Goal: Task Accomplishment & Management: Use online tool/utility

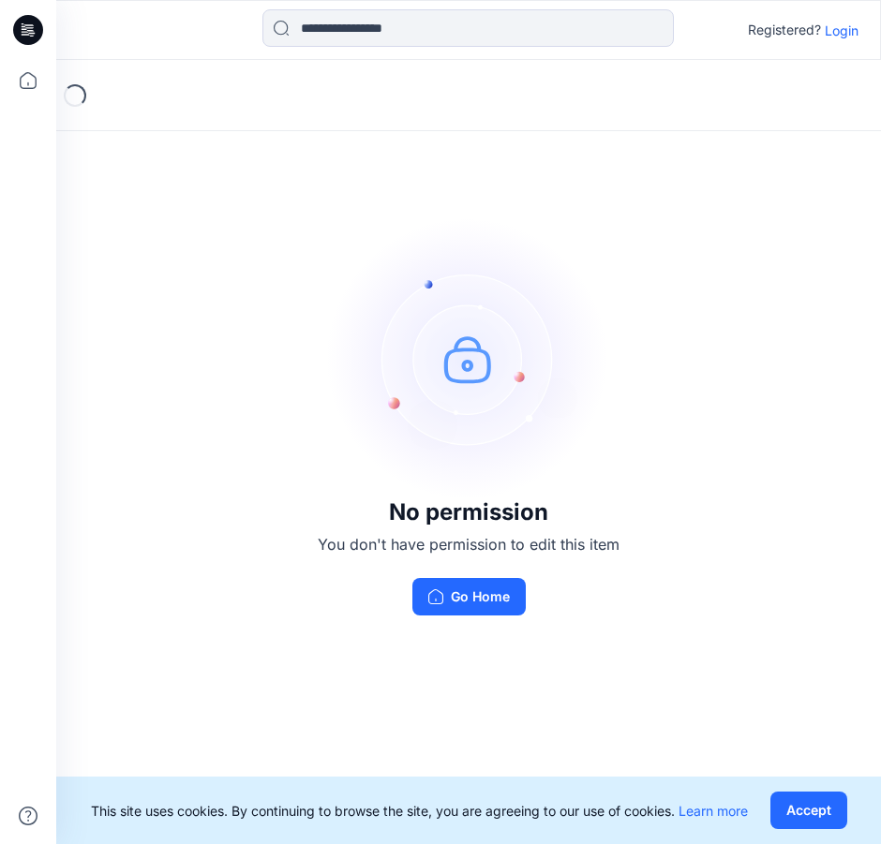
click at [842, 35] on p "Login" at bounding box center [842, 31] width 34 height 20
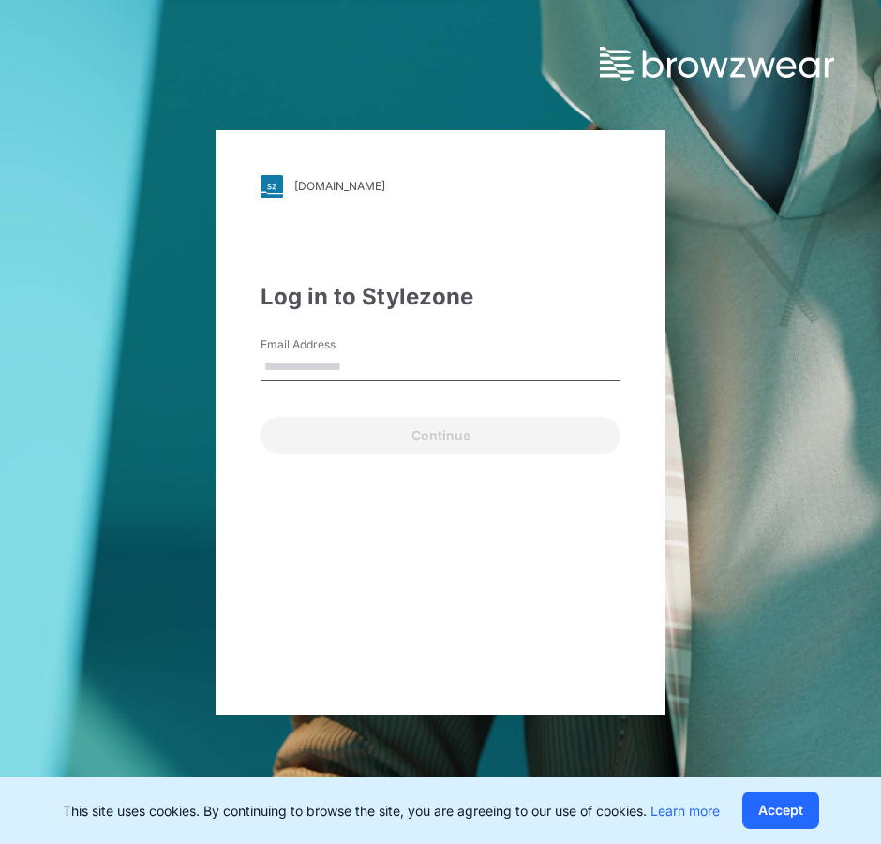
click at [369, 374] on input "Email Address" at bounding box center [440, 367] width 360 height 28
type input "**********"
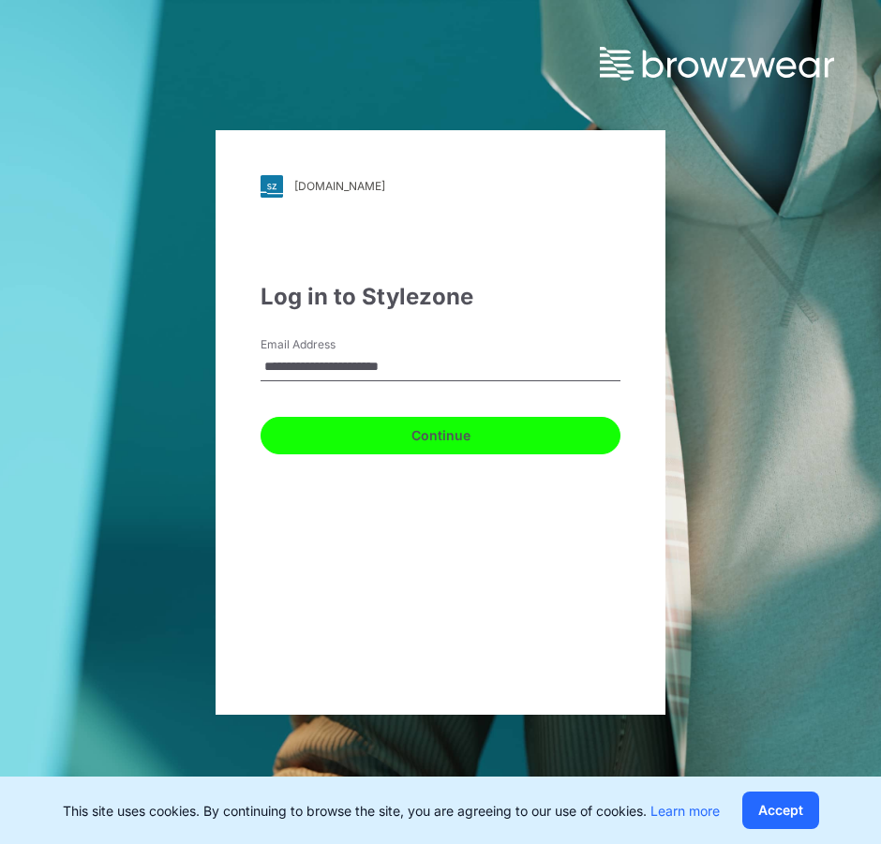
click at [424, 430] on button "Continue" at bounding box center [440, 435] width 360 height 37
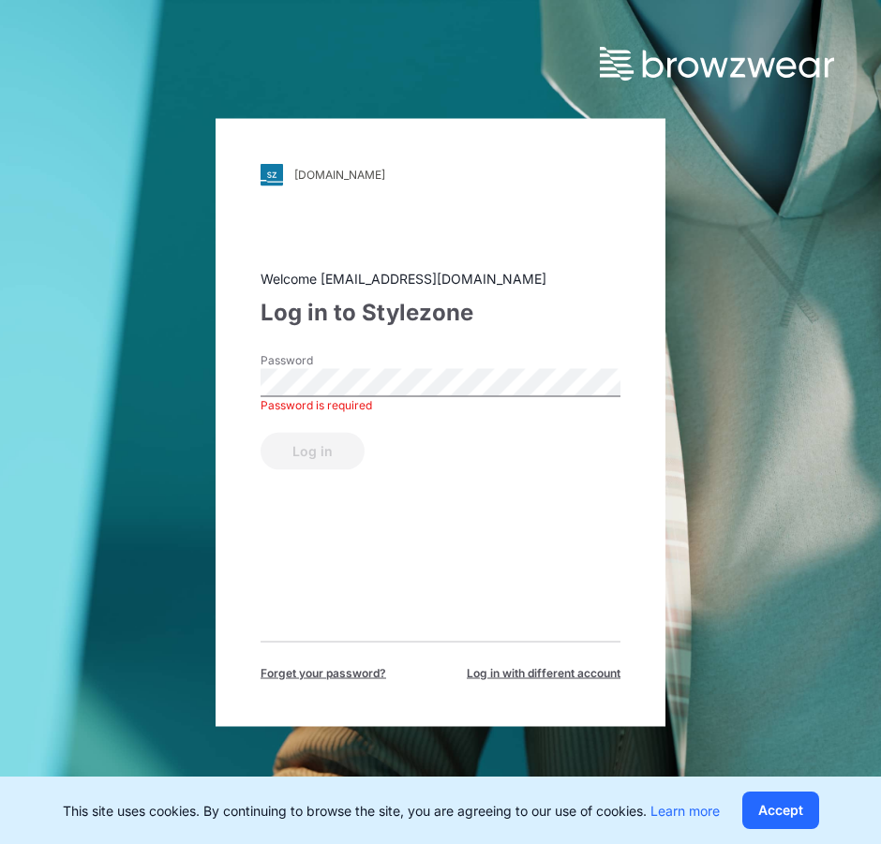
click at [320, 677] on span "Forget your password?" at bounding box center [323, 672] width 126 height 17
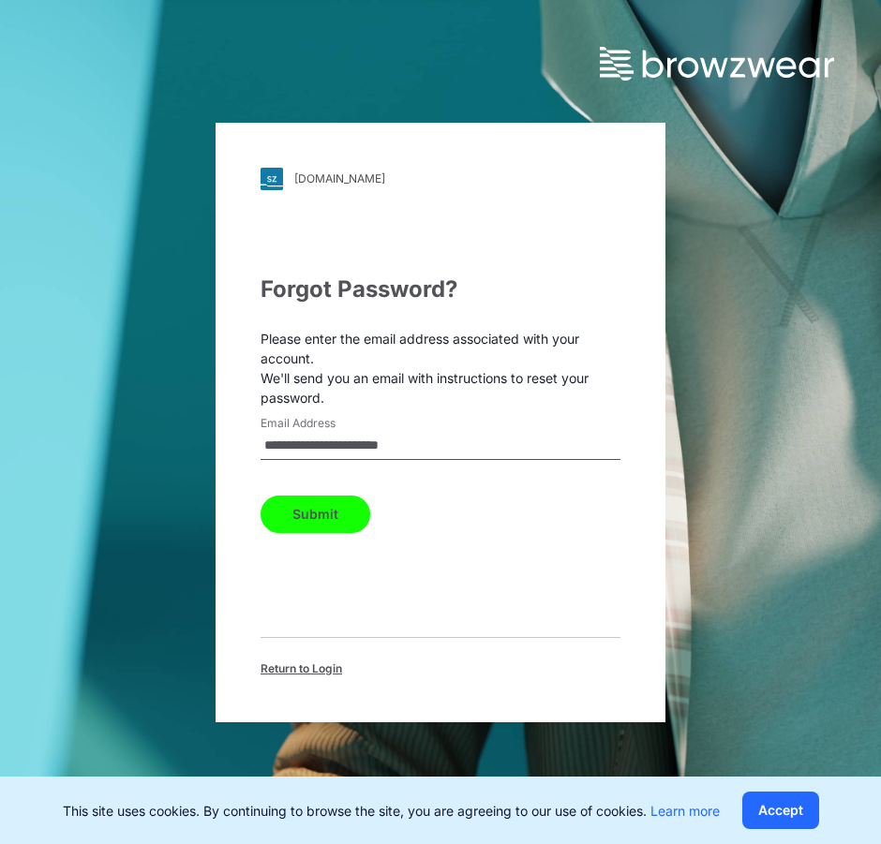
click at [320, 513] on button "Submit" at bounding box center [315, 514] width 110 height 37
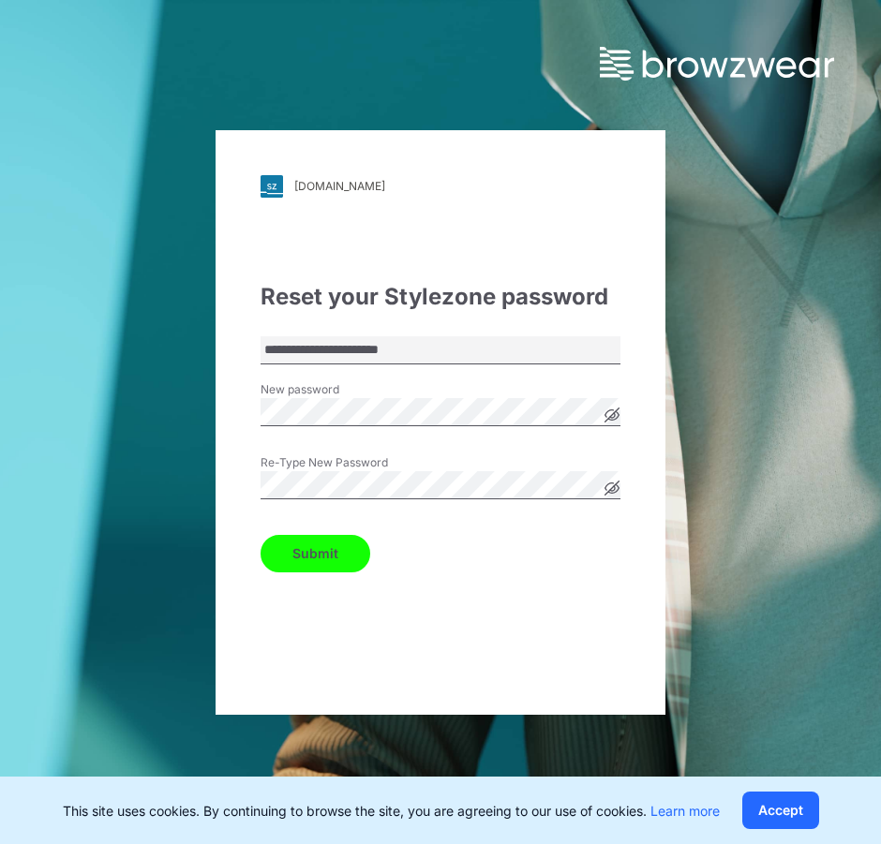
click at [323, 552] on button "Submit" at bounding box center [315, 553] width 110 height 37
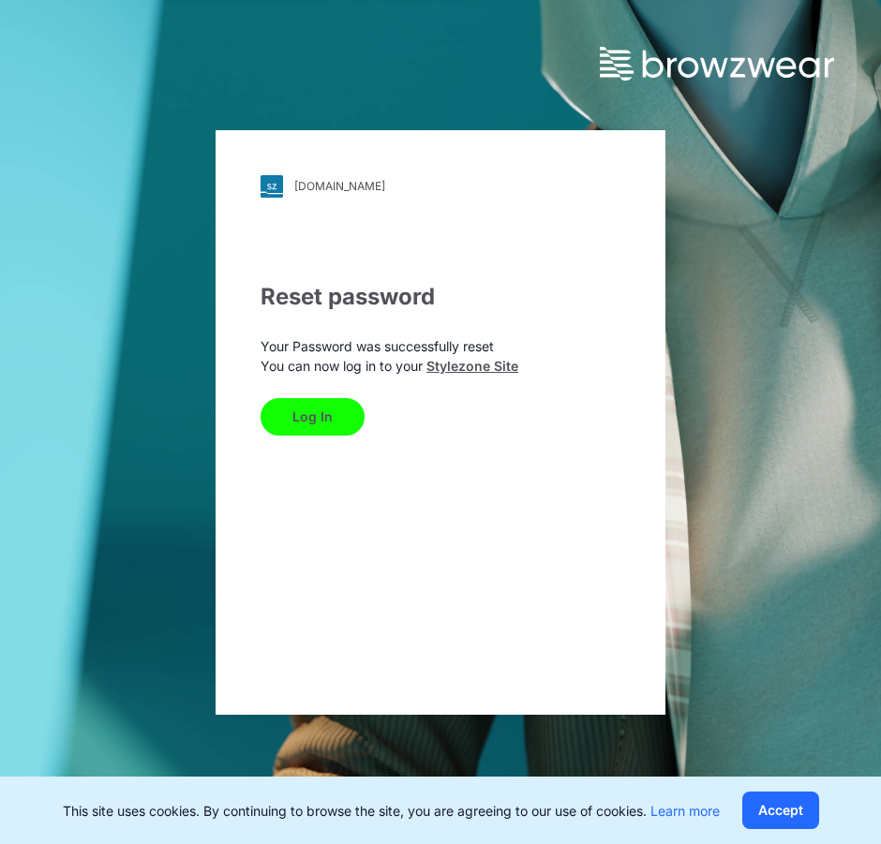
click at [288, 431] on button "Log In" at bounding box center [312, 416] width 104 height 37
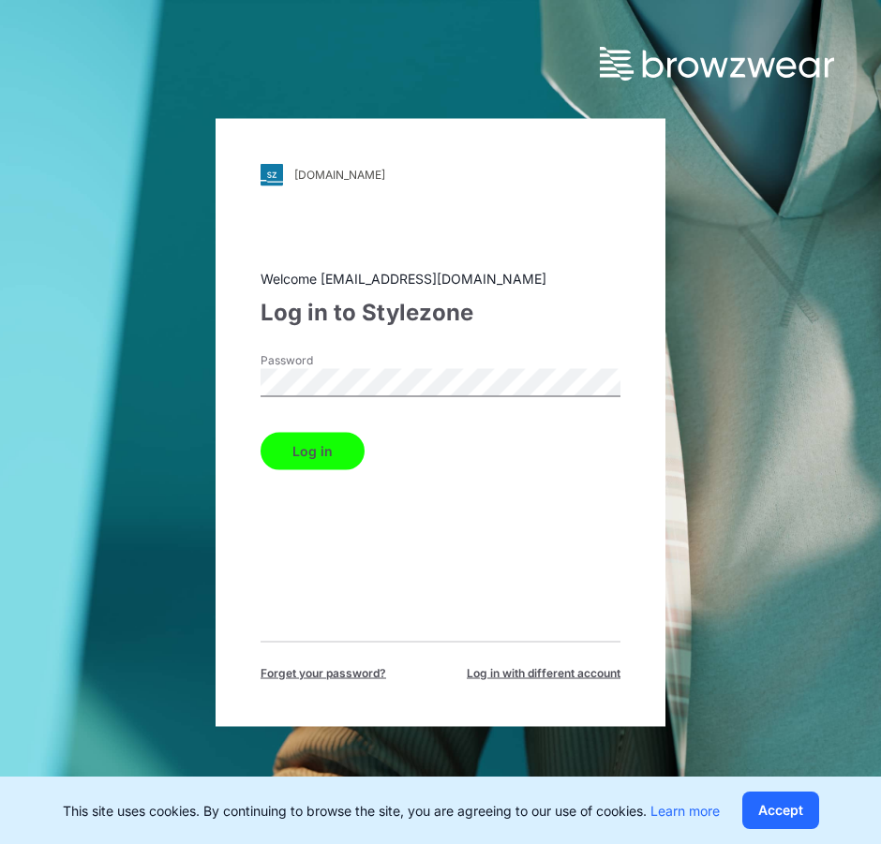
click at [331, 450] on button "Log in" at bounding box center [312, 450] width 104 height 37
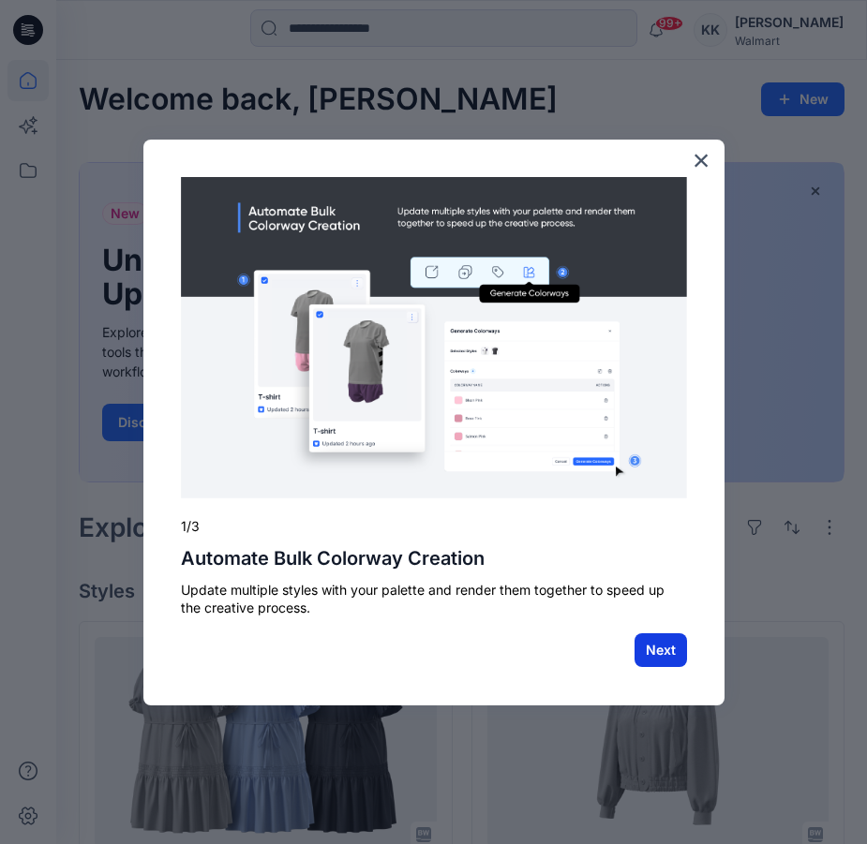
click at [678, 640] on button "Next" at bounding box center [660, 650] width 52 height 34
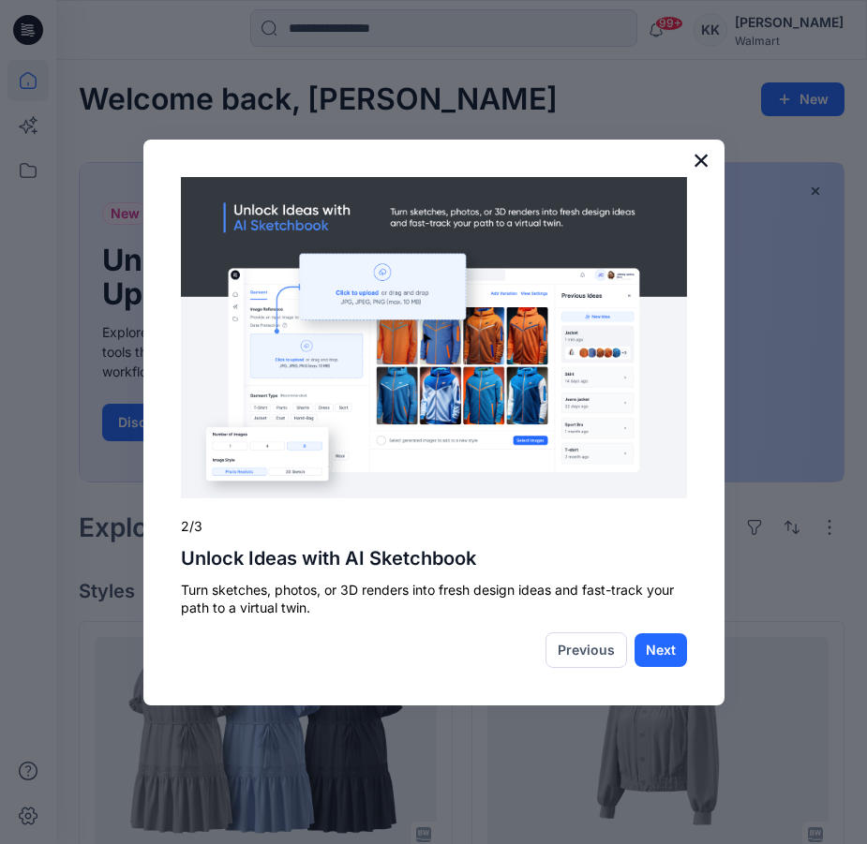
click at [701, 157] on button "×" at bounding box center [701, 160] width 18 height 30
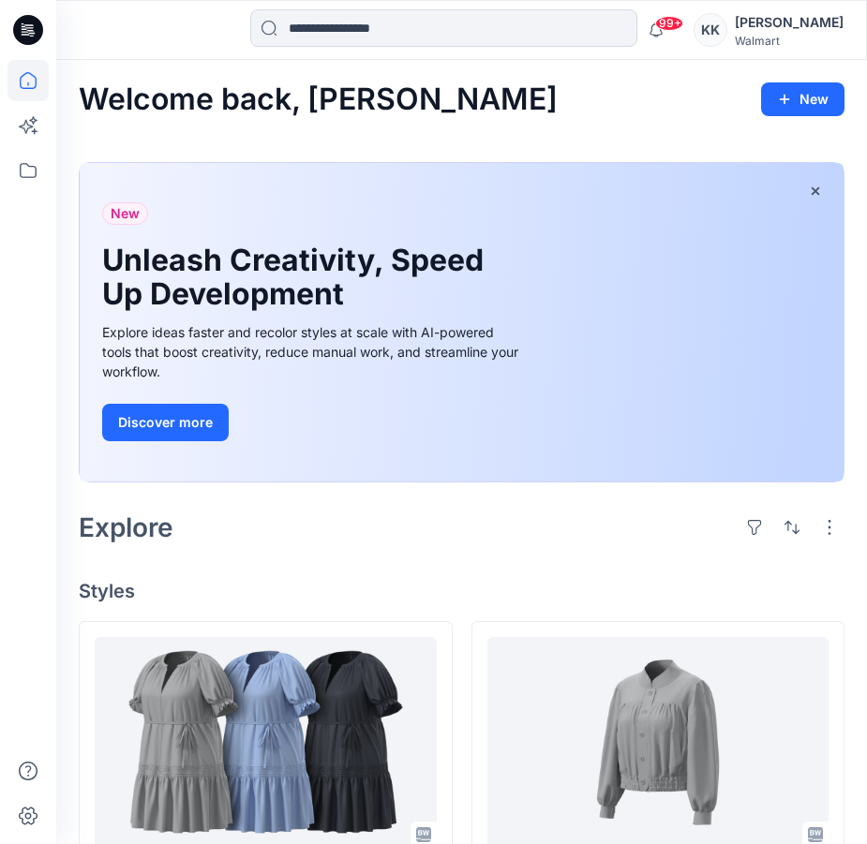
click at [794, 37] on div "Walmart" at bounding box center [789, 41] width 109 height 14
drag, startPoint x: 149, startPoint y: 63, endPoint x: 139, endPoint y: 52, distance: 15.3
click at [26, 25] on icon at bounding box center [28, 24] width 9 height 1
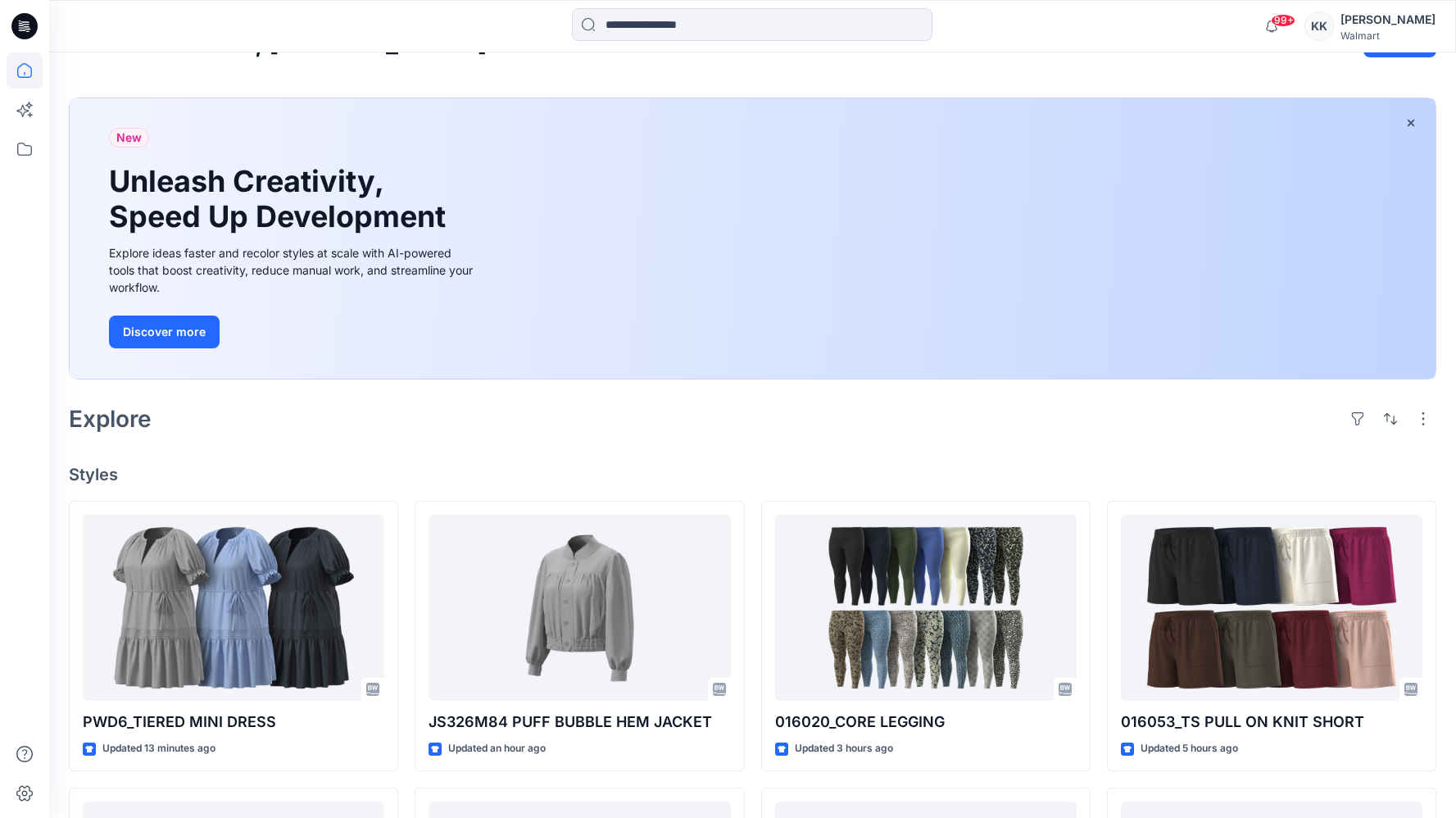
scroll to position [272, 0]
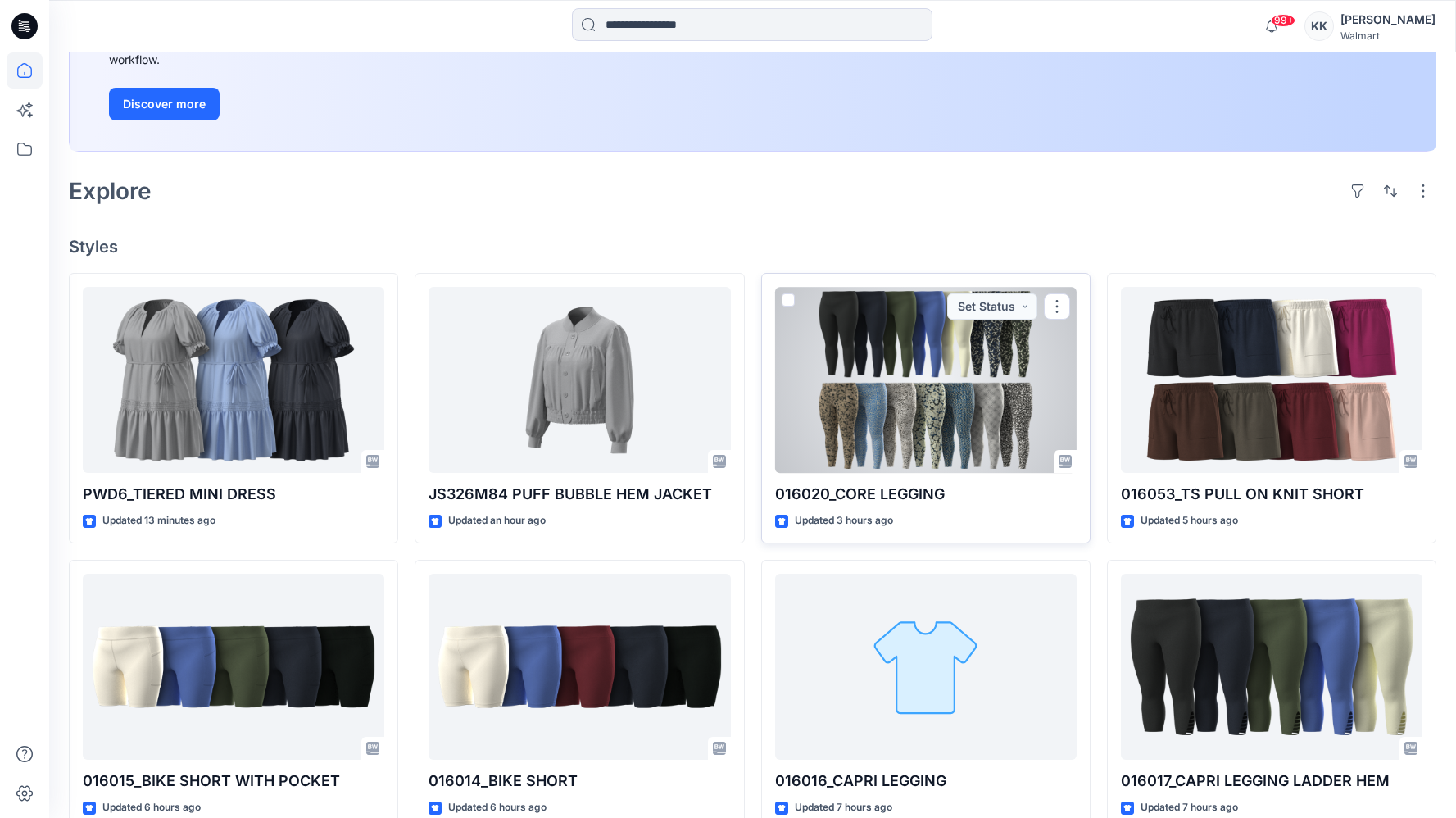
click at [770, 364] on div at bounding box center [925, 380] width 302 height 186
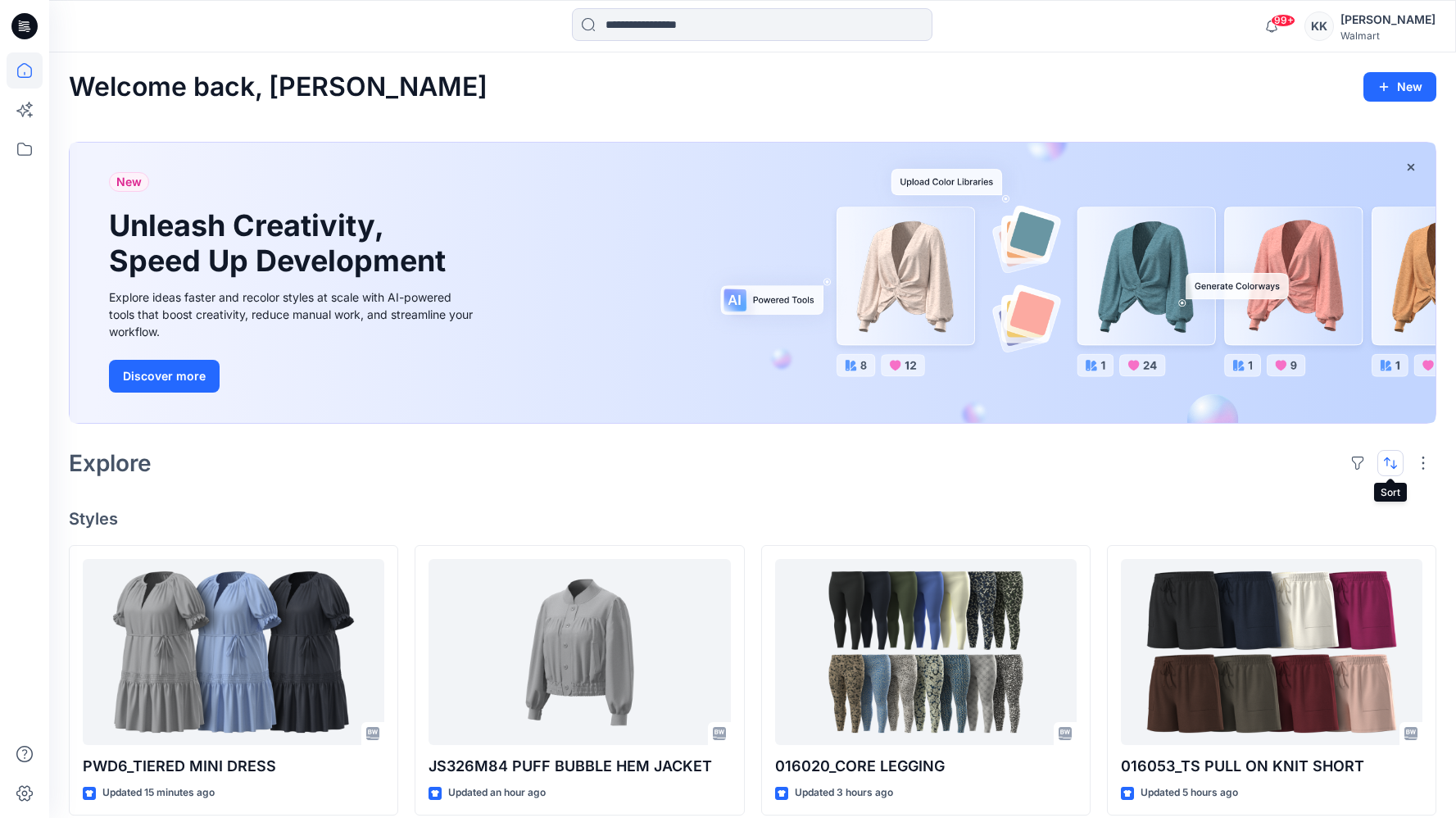
click at [770, 462] on button "button" at bounding box center [1390, 463] width 26 height 26
click at [770, 501] on p "Last update" at bounding box center [1335, 505] width 103 height 17
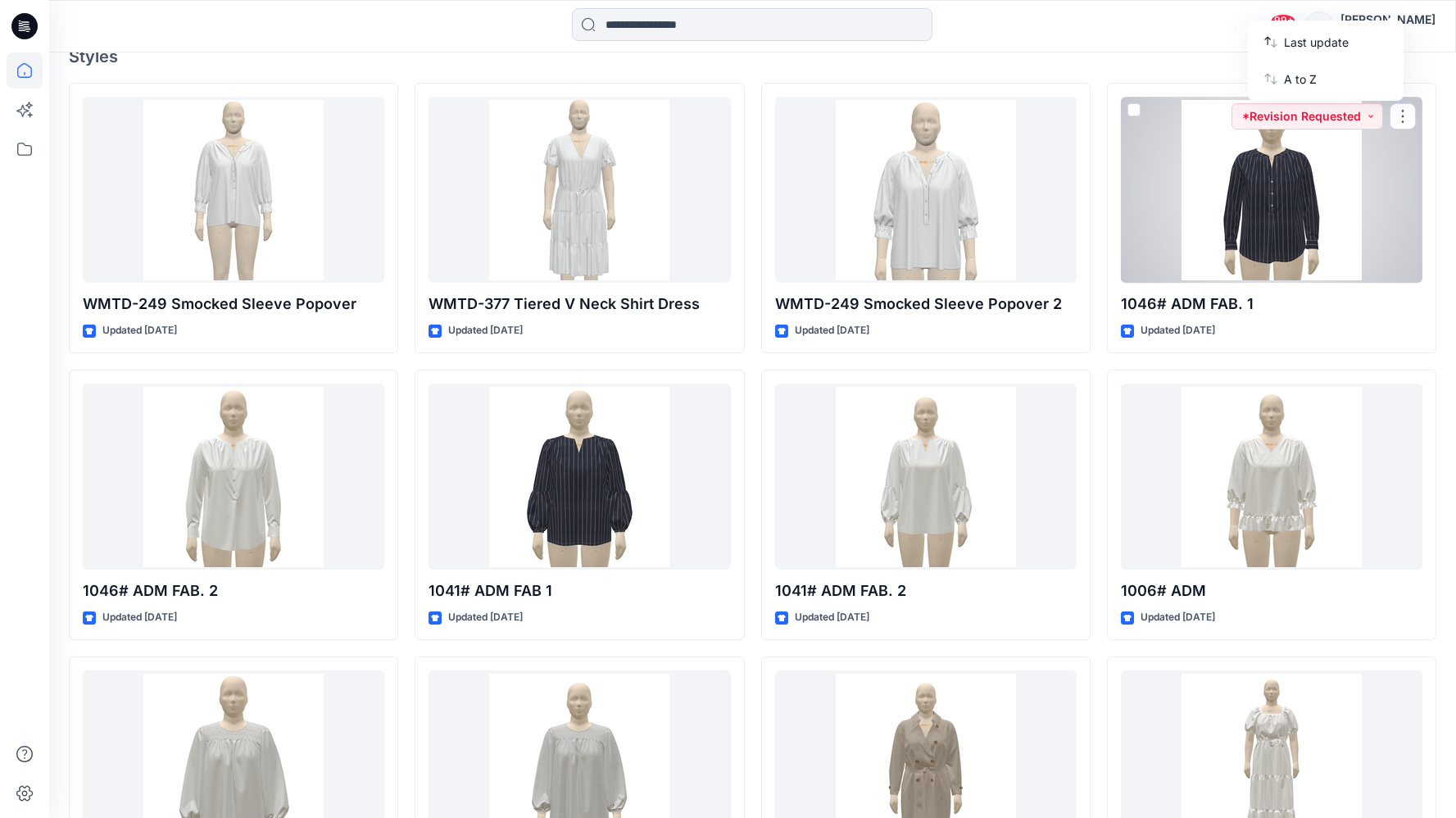
scroll to position [150, 0]
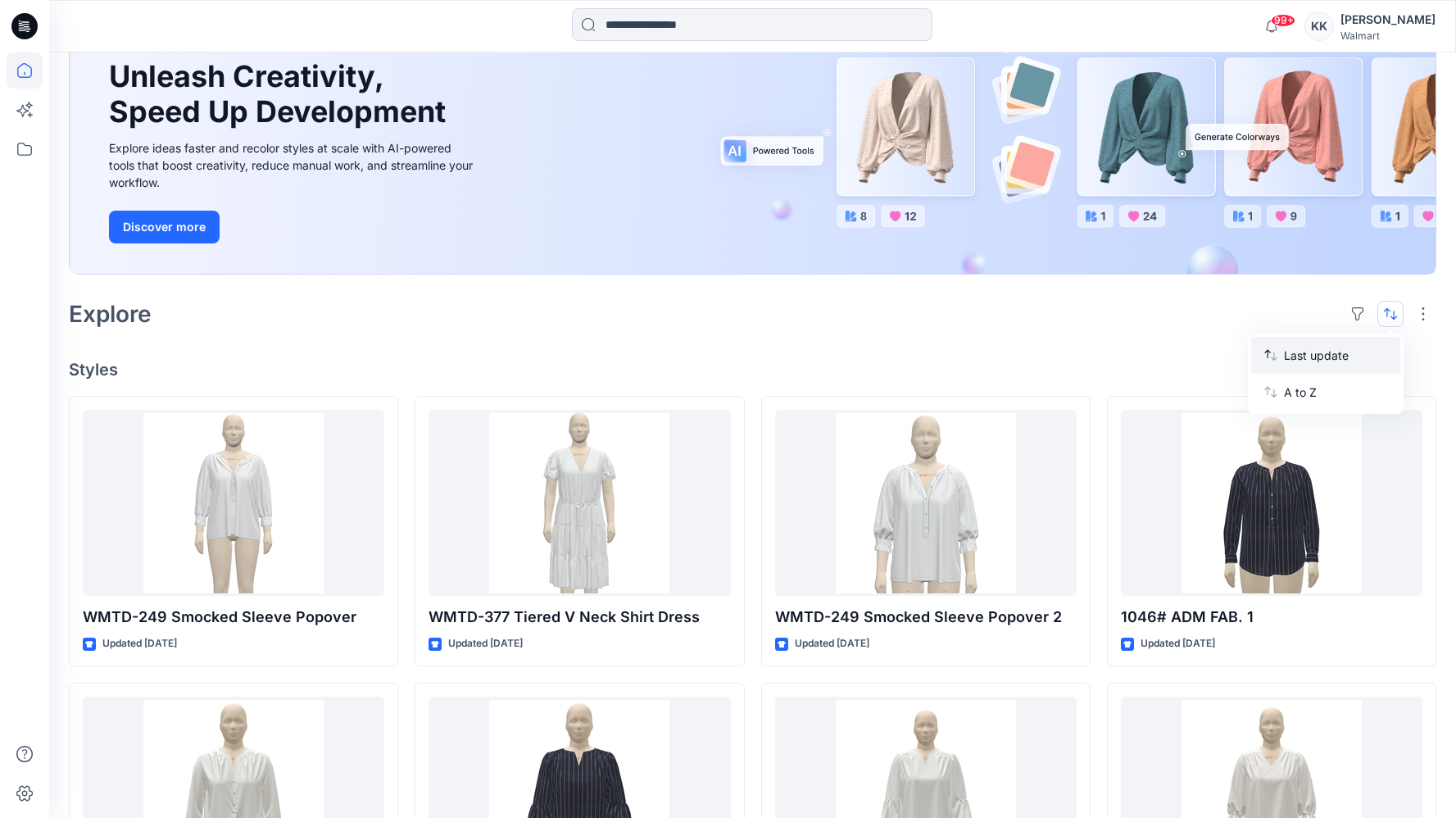
click at [770, 358] on p "Last update" at bounding box center [1335, 355] width 103 height 17
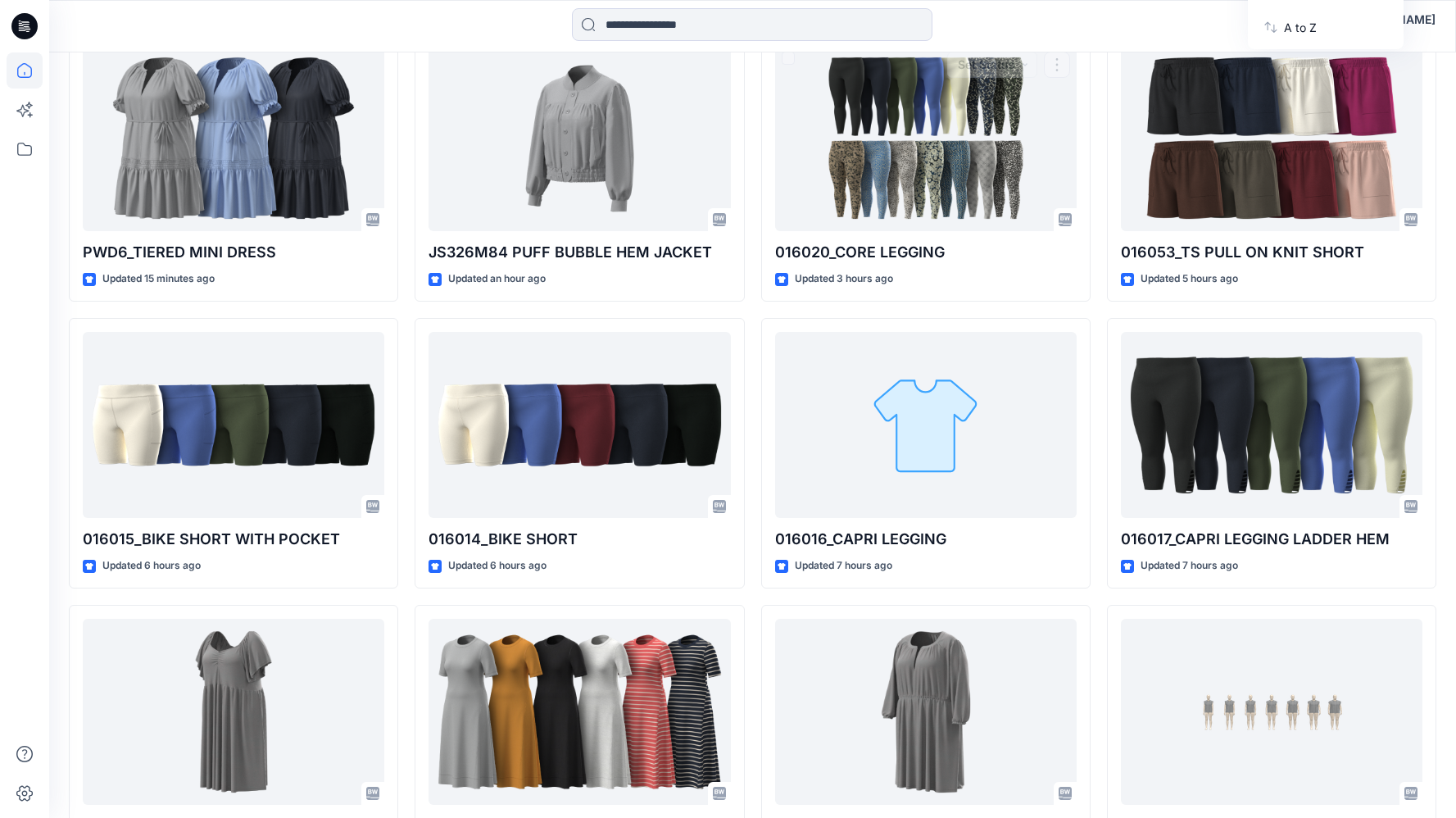
scroll to position [0, 0]
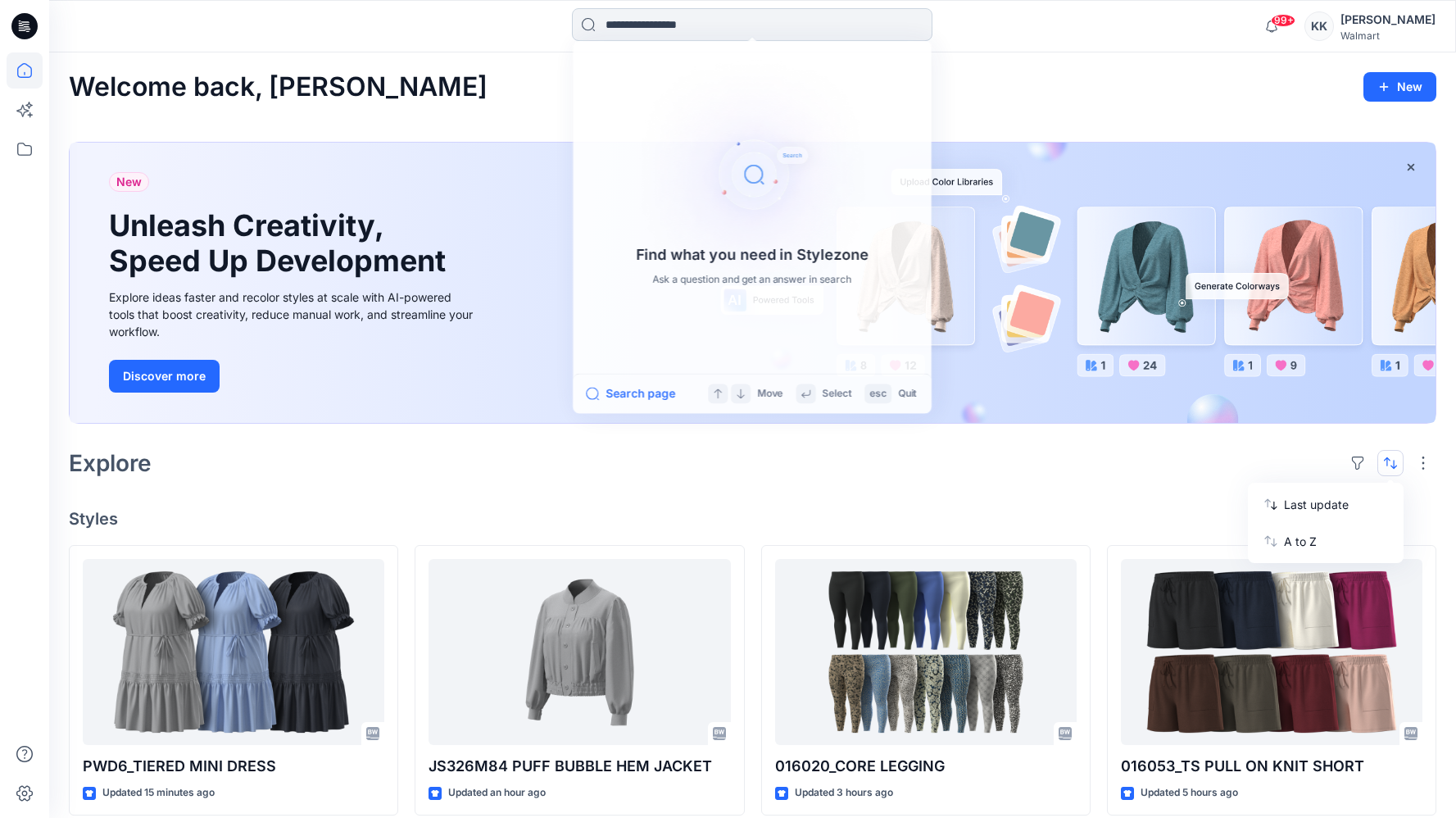
click at [729, 24] on input at bounding box center [752, 24] width 360 height 32
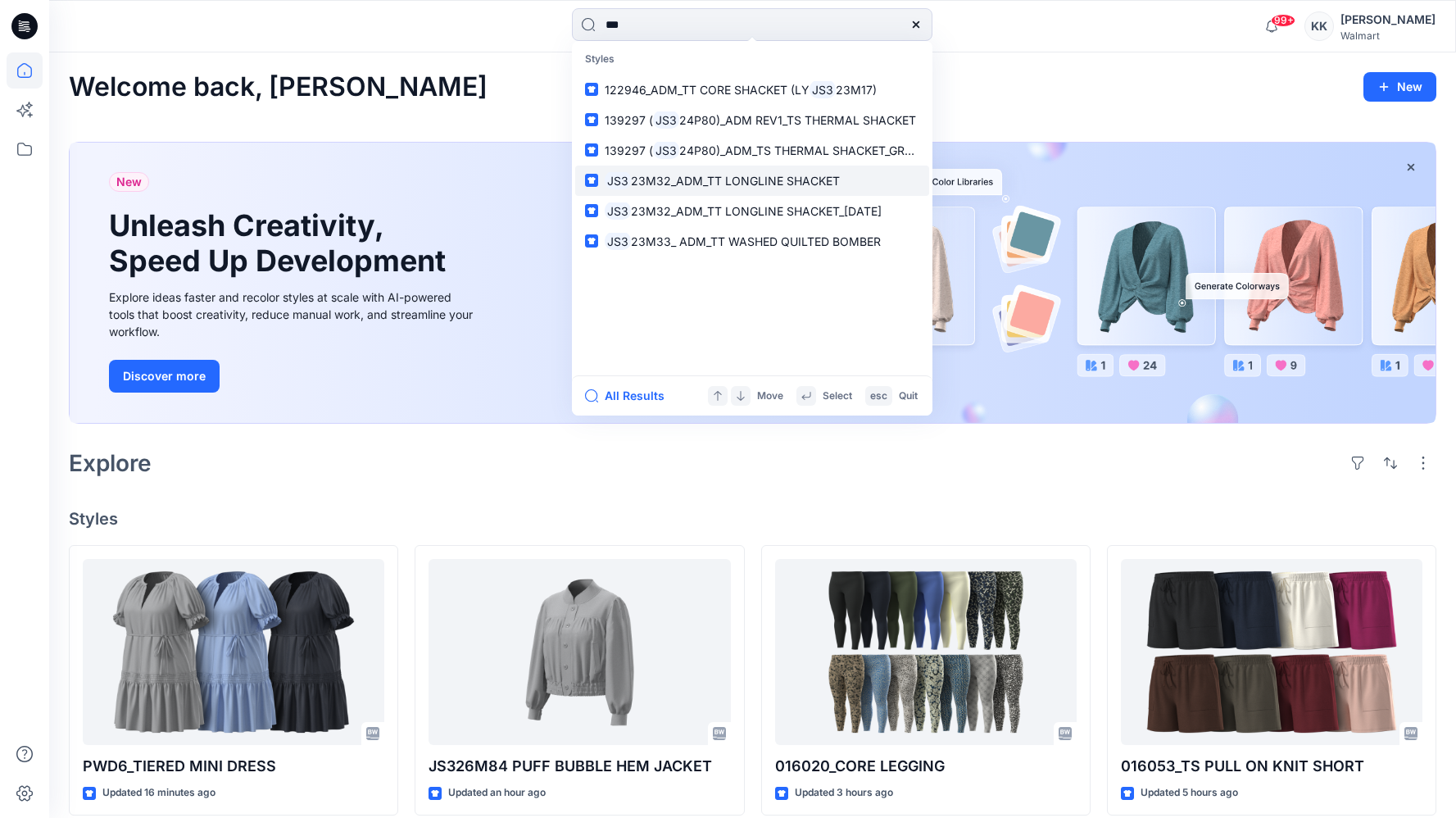
type input "***"
click at [767, 176] on span "23M32_ADM_TT LONGLINE SHACKET" at bounding box center [735, 181] width 209 height 14
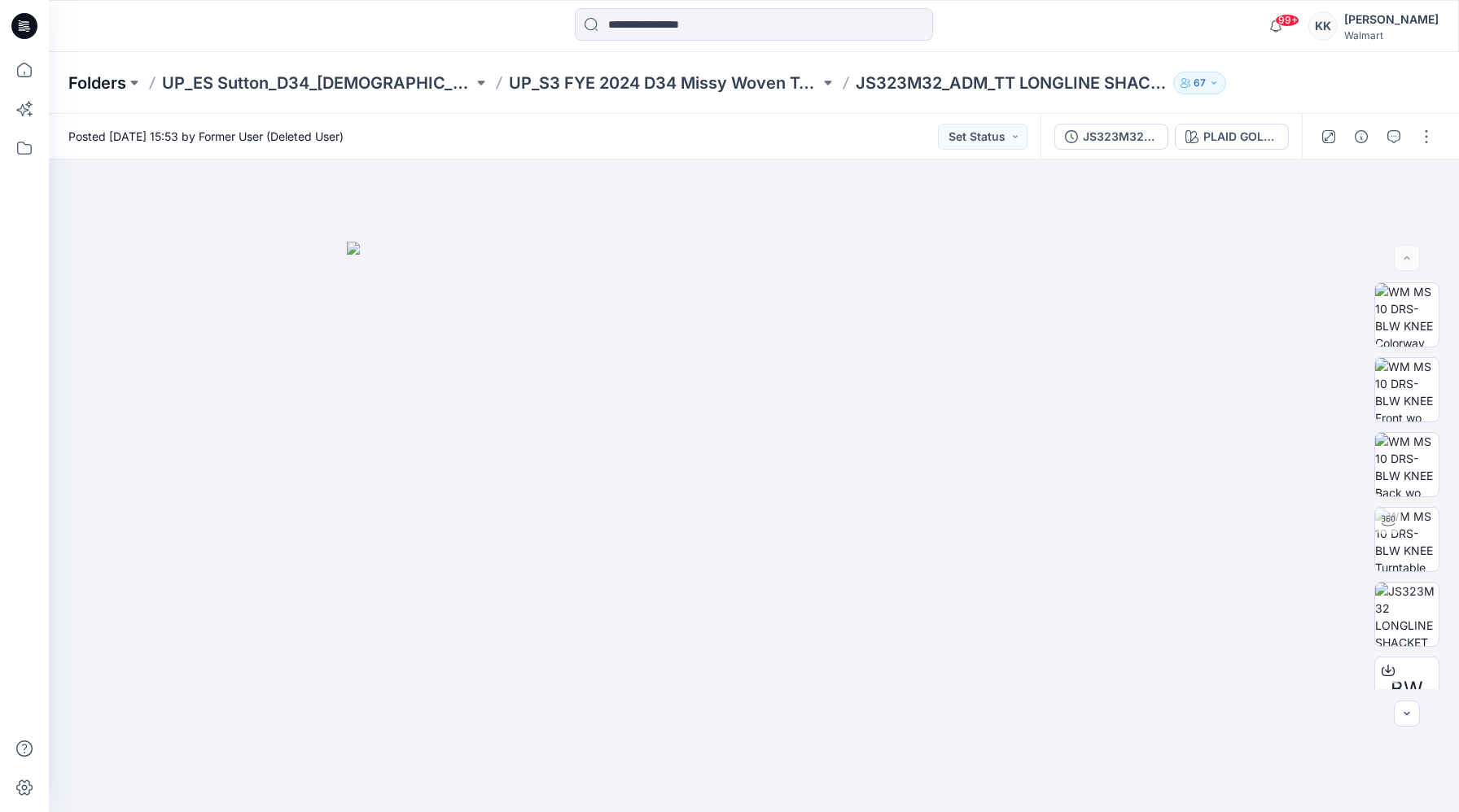
click at [122, 79] on p "Folders" at bounding box center [97, 83] width 58 height 23
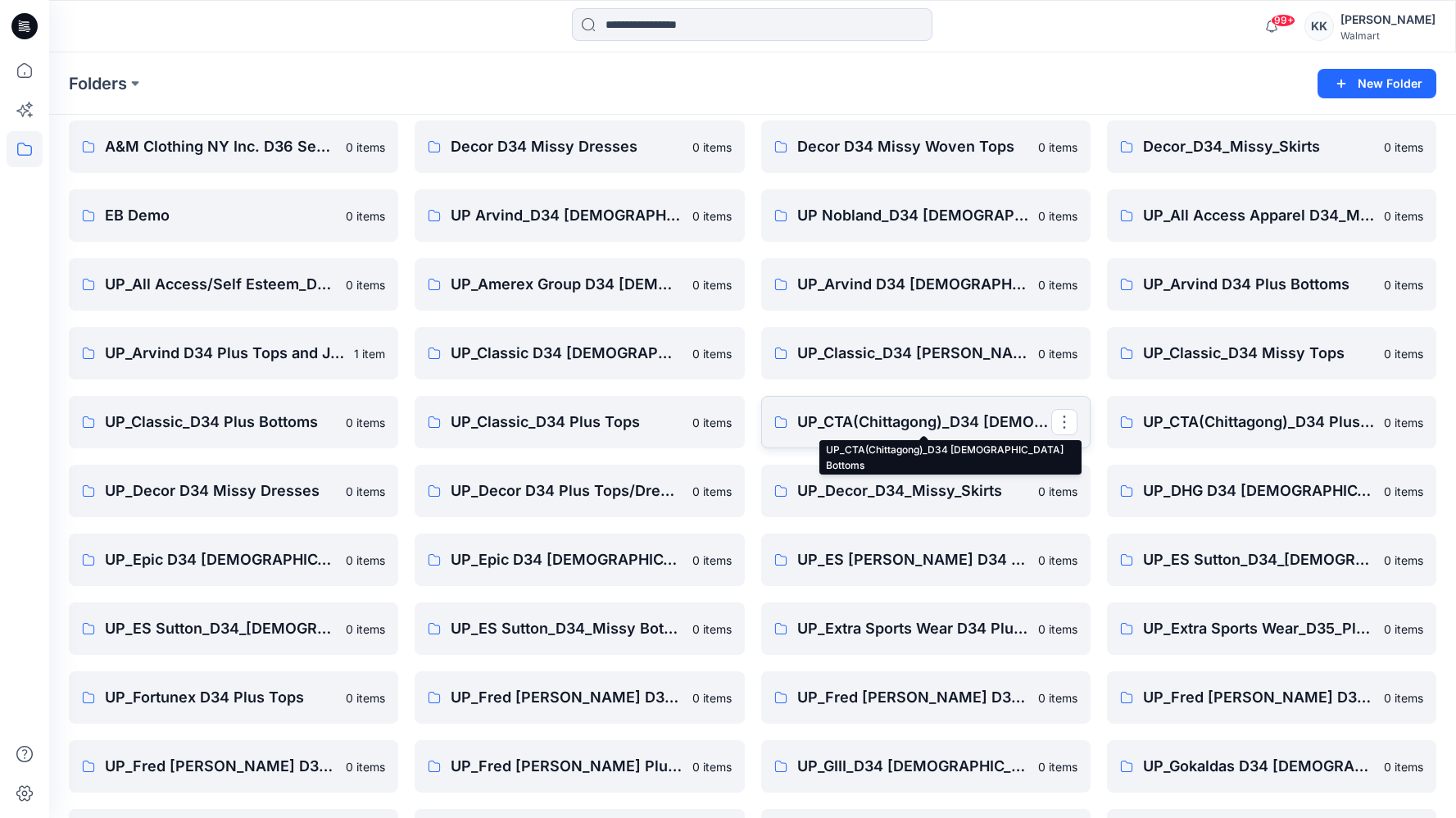
scroll to position [123, 0]
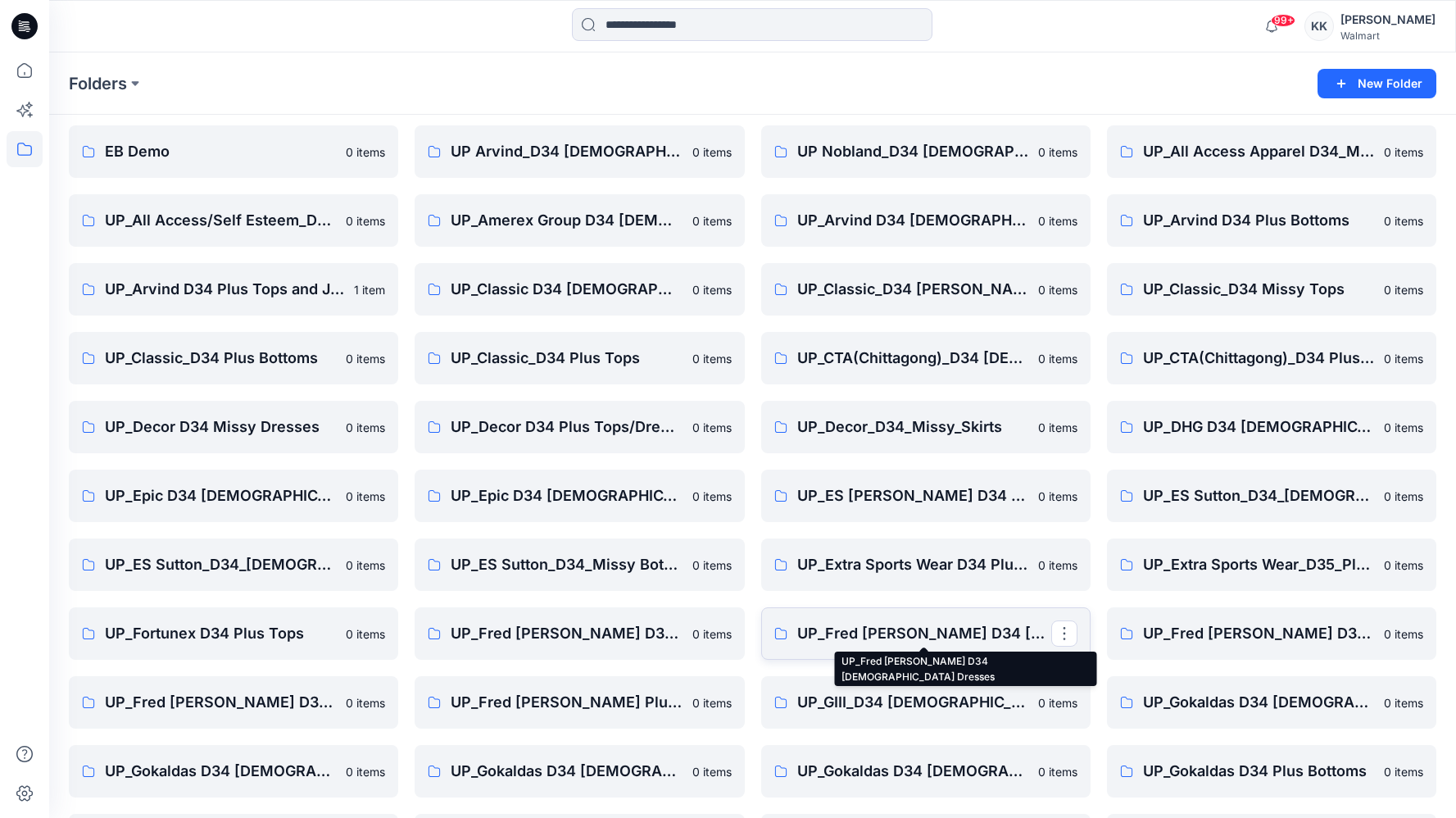
click at [770, 636] on p "UP_Fred [PERSON_NAME] D34 [DEMOGRAPHIC_DATA] Dresses" at bounding box center [924, 633] width 254 height 23
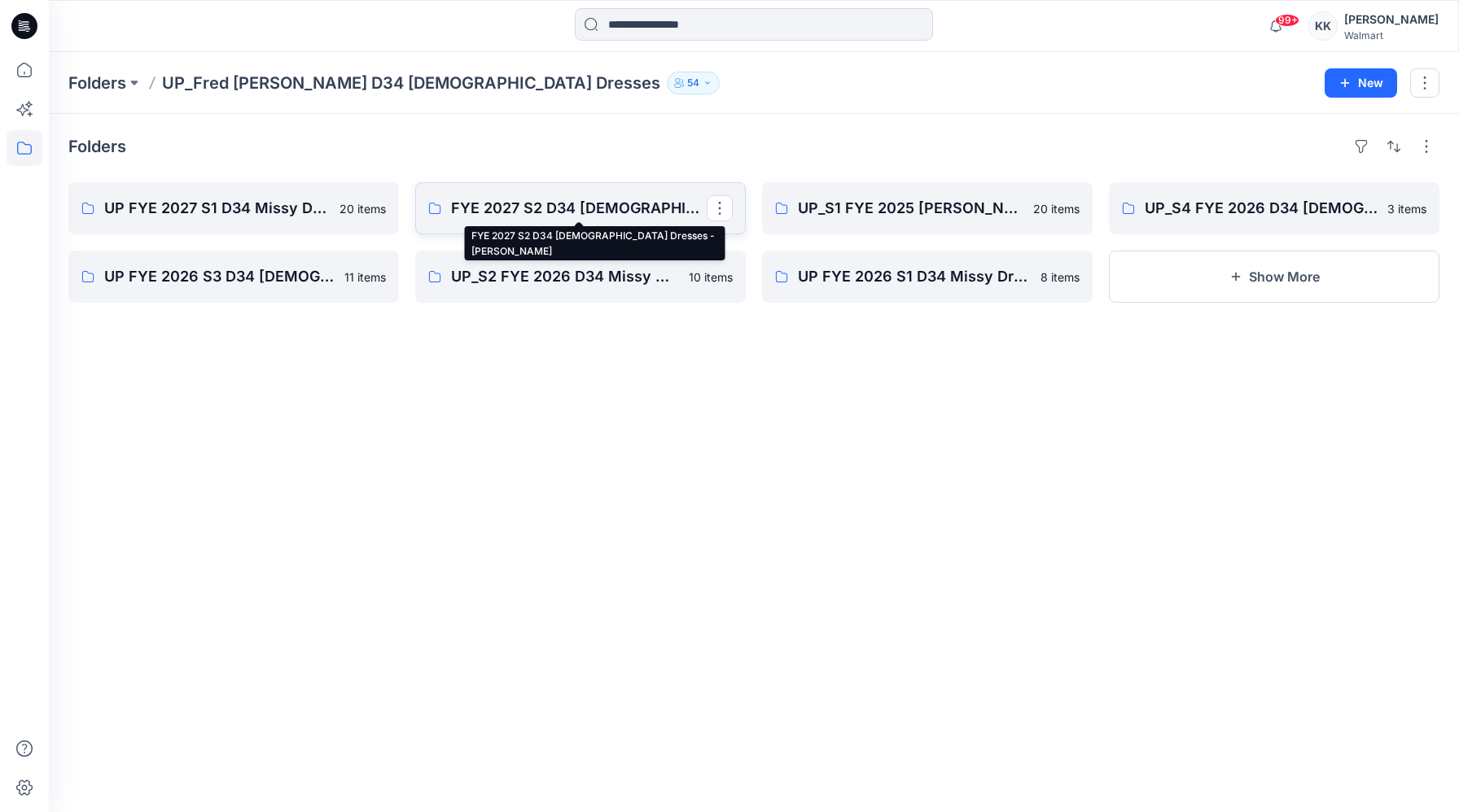
click at [554, 204] on p "FYE 2027 S2 D34 [DEMOGRAPHIC_DATA] Dresses - [PERSON_NAME]" at bounding box center [579, 208] width 255 height 23
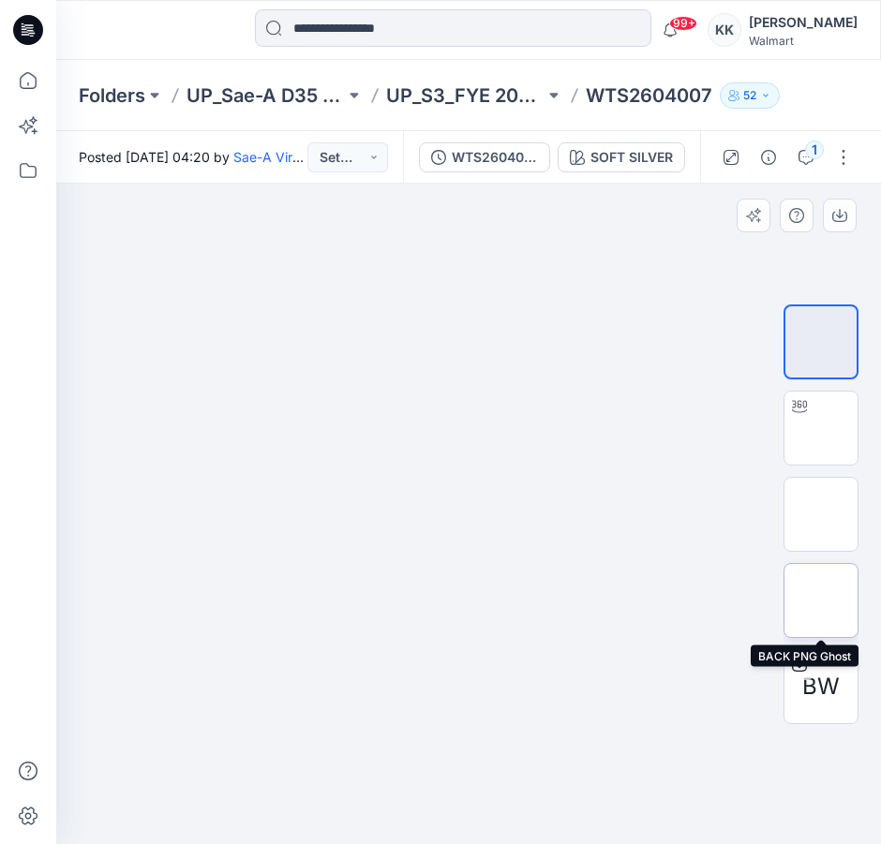
click at [821, 601] on img at bounding box center [821, 601] width 0 height 0
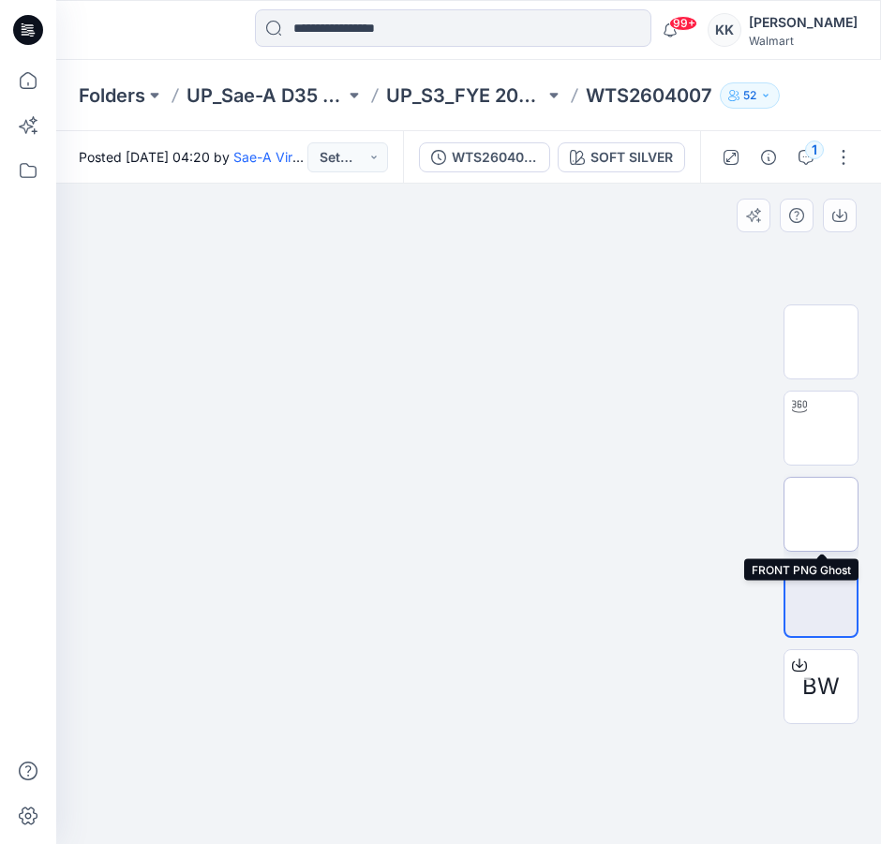
drag, startPoint x: 809, startPoint y: 522, endPoint x: 807, endPoint y: 494, distance: 28.2
click at [821, 514] on img at bounding box center [821, 514] width 0 height 0
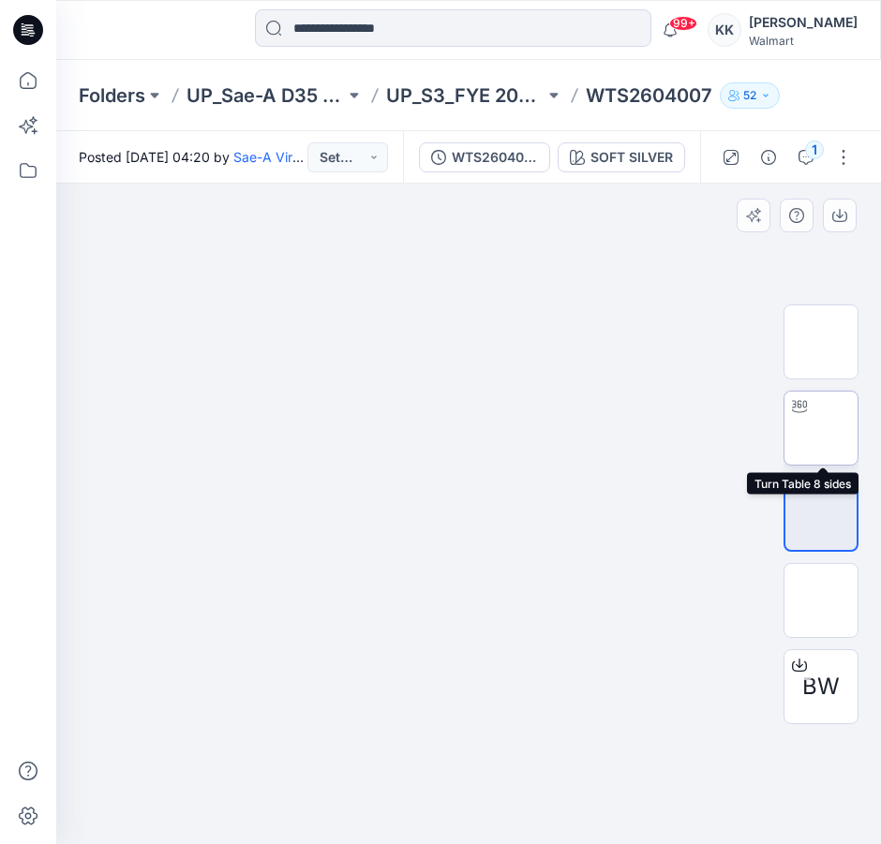
click at [821, 428] on img at bounding box center [821, 428] width 0 height 0
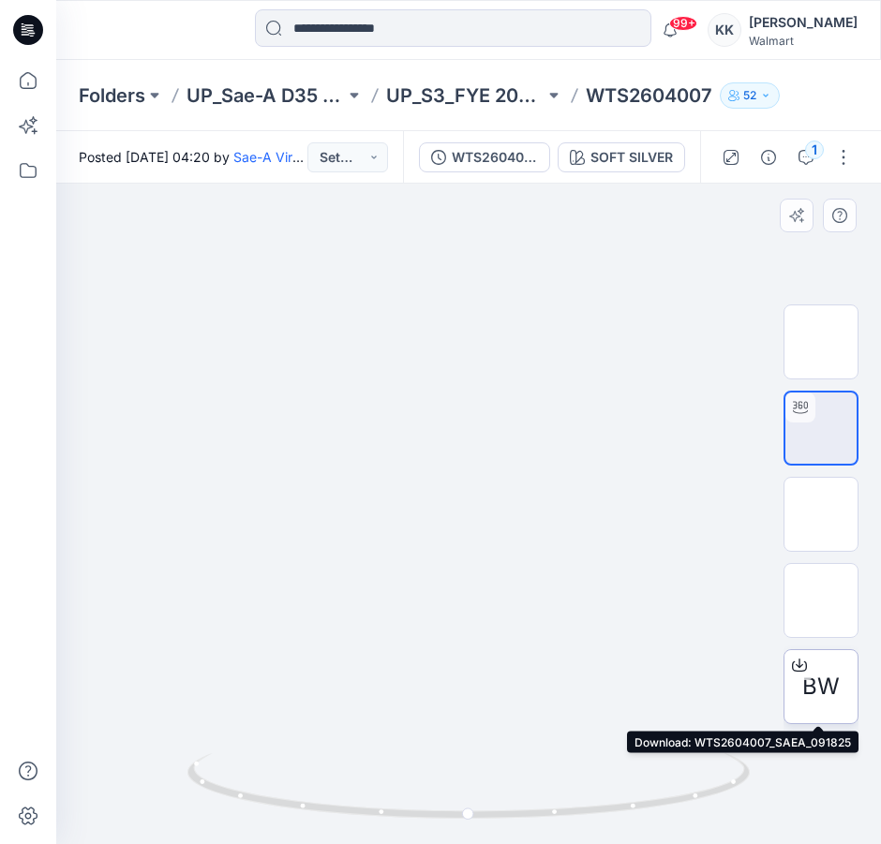
click at [824, 679] on span "BW" at bounding box center [820, 687] width 37 height 34
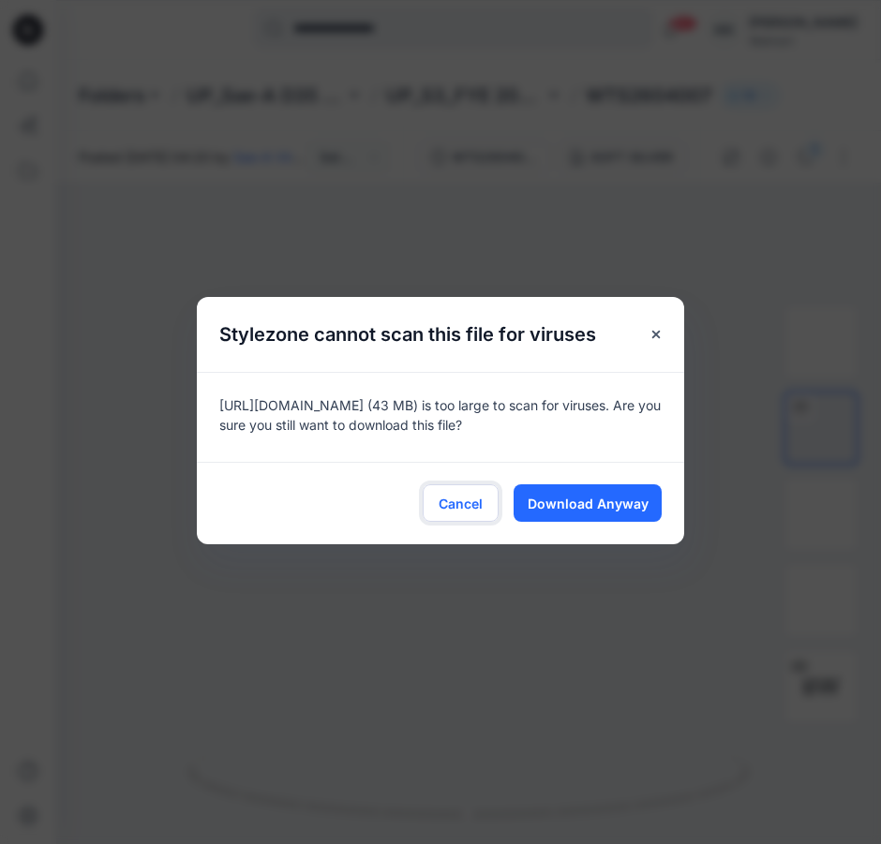
click at [482, 503] on span "Cancel" at bounding box center [461, 504] width 44 height 20
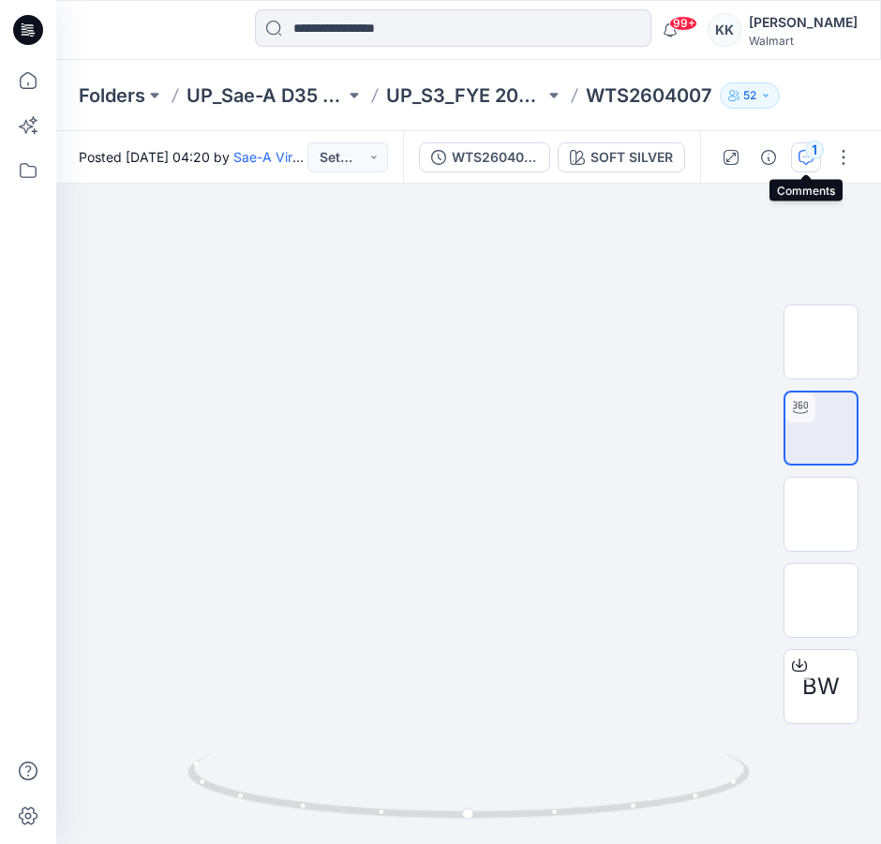
click at [812, 159] on icon "button" at bounding box center [805, 157] width 15 height 15
